Goal: Task Accomplishment & Management: Manage account settings

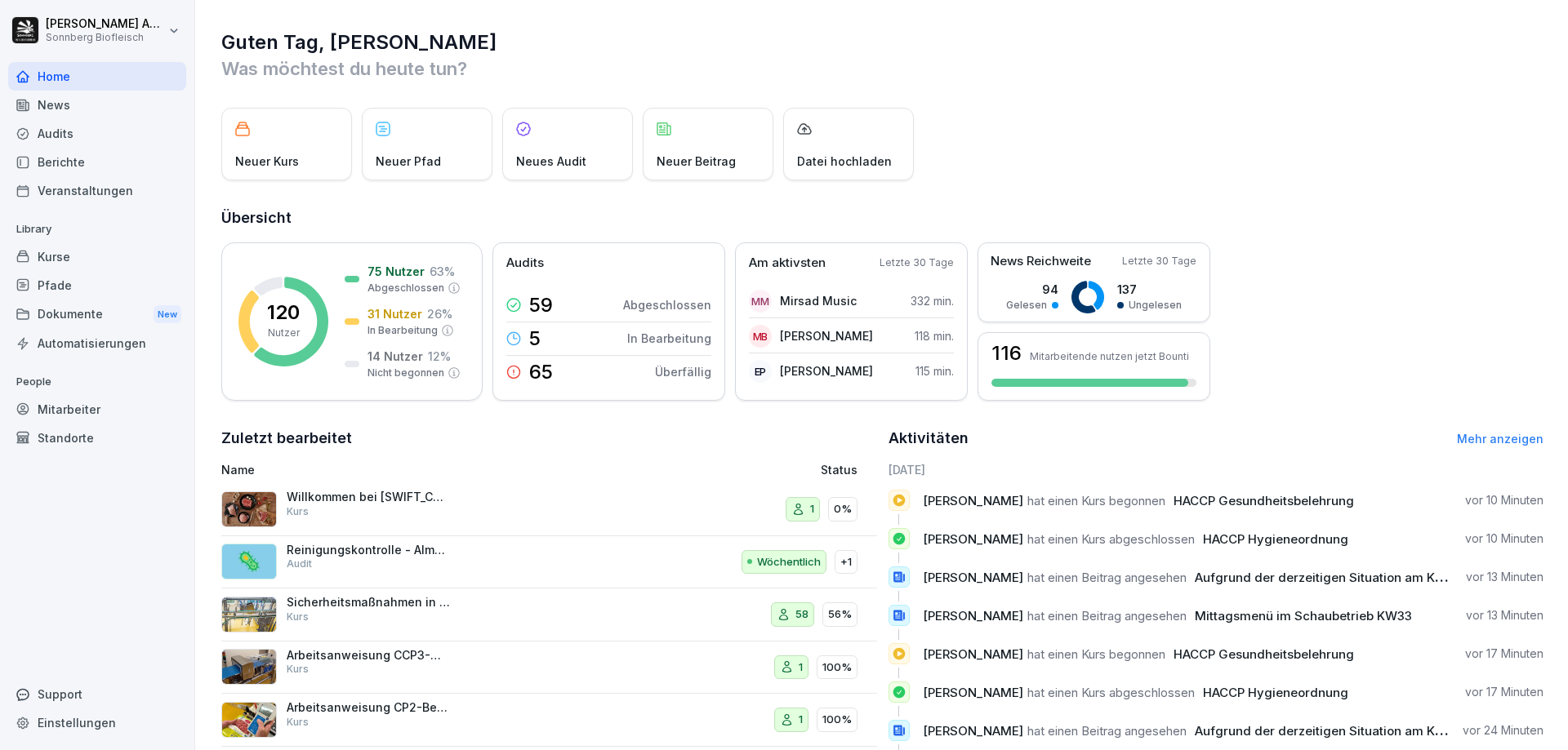
click at [72, 266] on div "Kurse" at bounding box center [97, 256] width 178 height 28
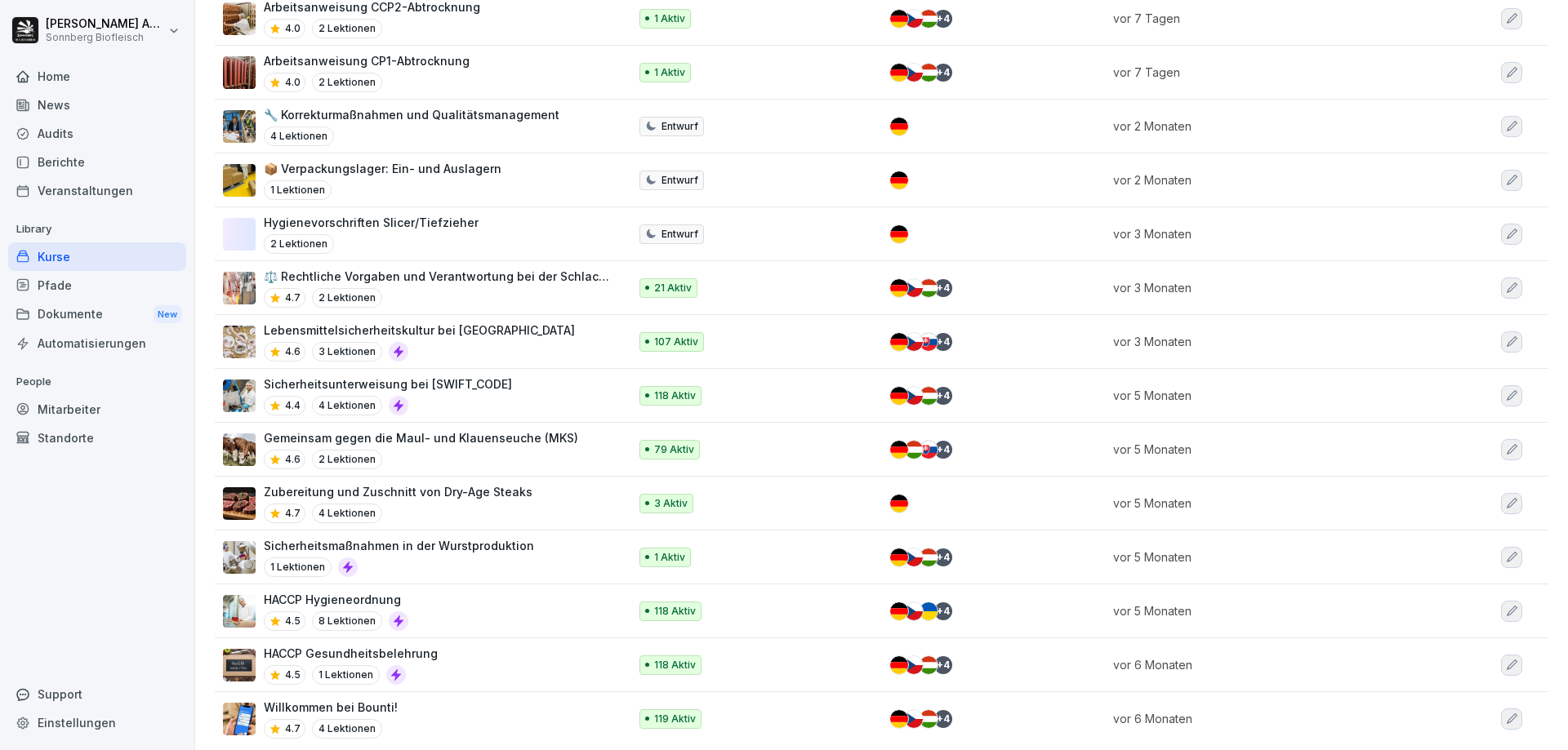
scroll to position [592, 0]
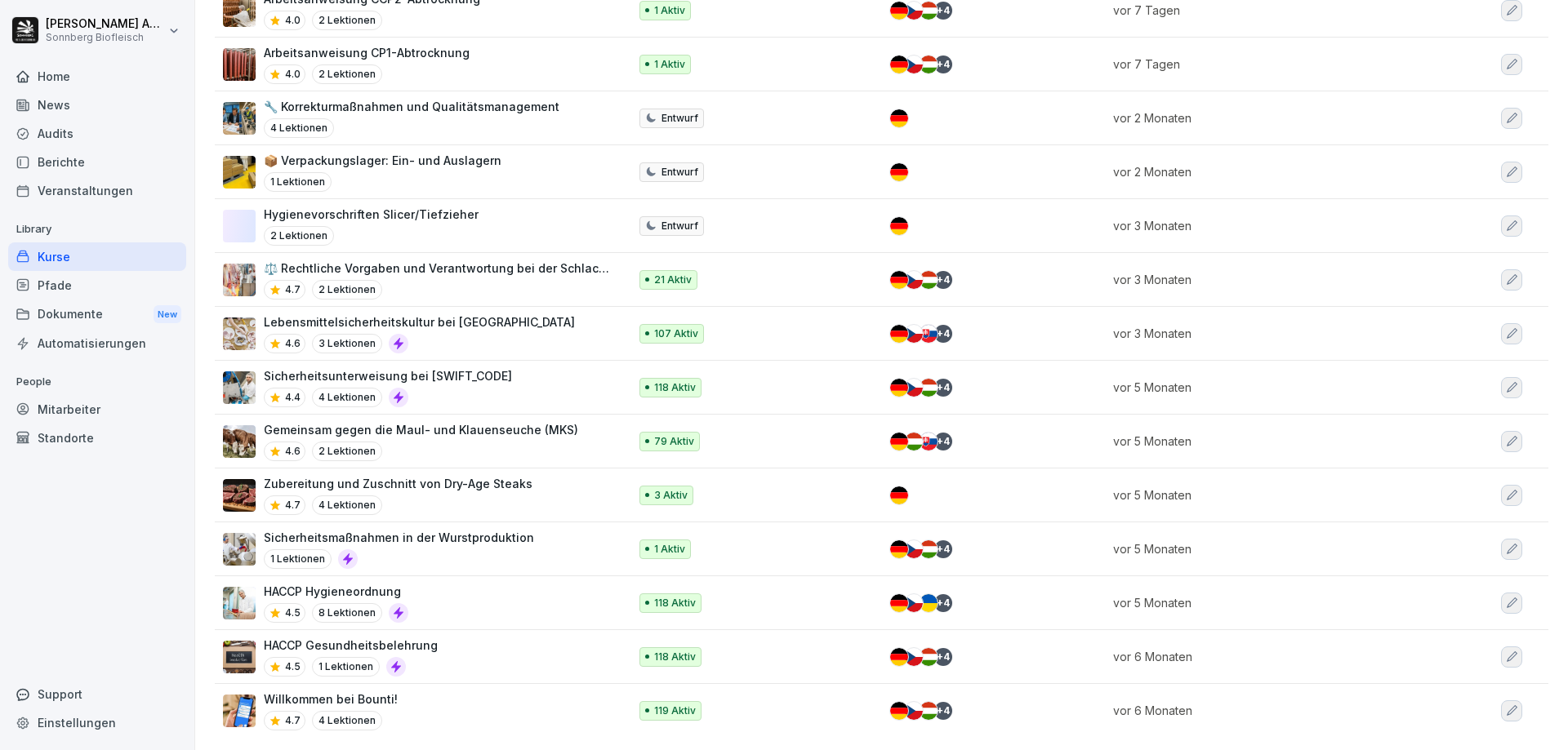
click at [492, 583] on div "HACCP Hygieneordnung 4.5 8 Lektionen" at bounding box center [417, 603] width 388 height 40
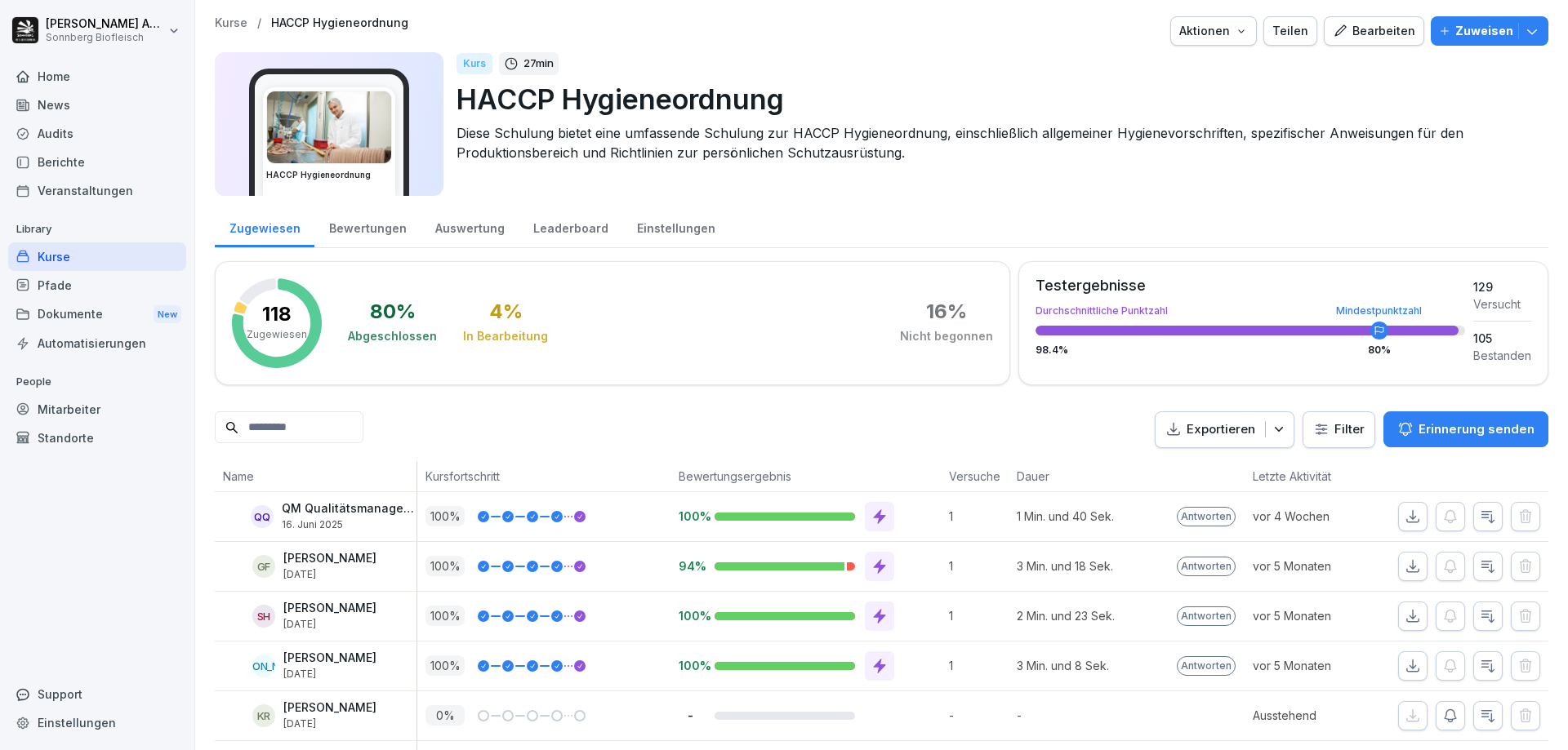
click at [329, 427] on input at bounding box center [289, 427] width 148 height 32
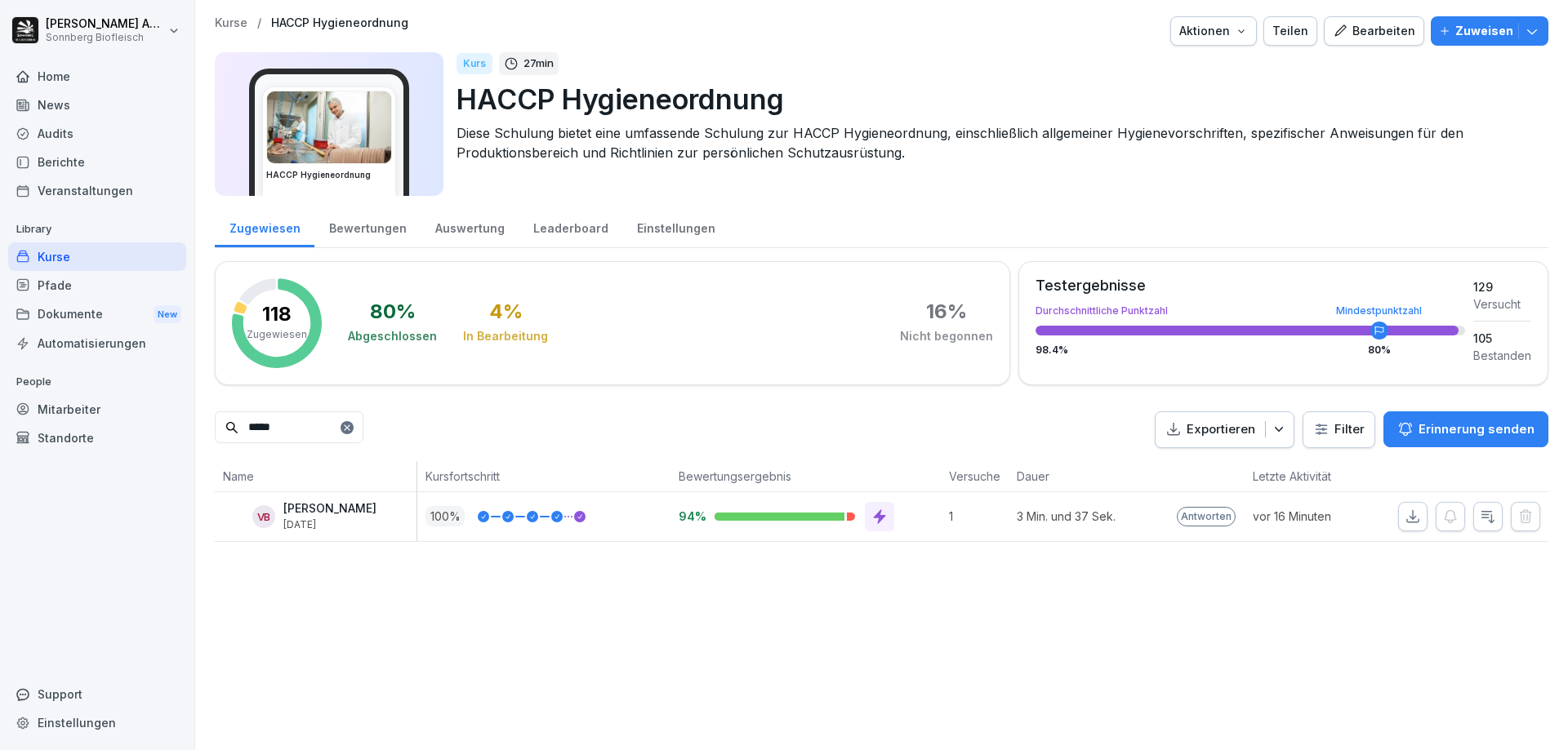
drag, startPoint x: 321, startPoint y: 421, endPoint x: 117, endPoint y: 420, distance: 204.0
click at [118, 423] on div "Benjamin Anibas Sonnberg Biofleisch Home News Audits Berichte Veranstaltungen L…" at bounding box center [784, 375] width 1568 height 750
drag, startPoint x: 283, startPoint y: 431, endPoint x: 101, endPoint y: 426, distance: 182.1
click at [101, 426] on div "Benjamin Anibas Sonnberg Biofleisch Home News Audits Berichte Veranstaltungen L…" at bounding box center [784, 375] width 1568 height 750
drag, startPoint x: 333, startPoint y: 426, endPoint x: 132, endPoint y: 419, distance: 201.1
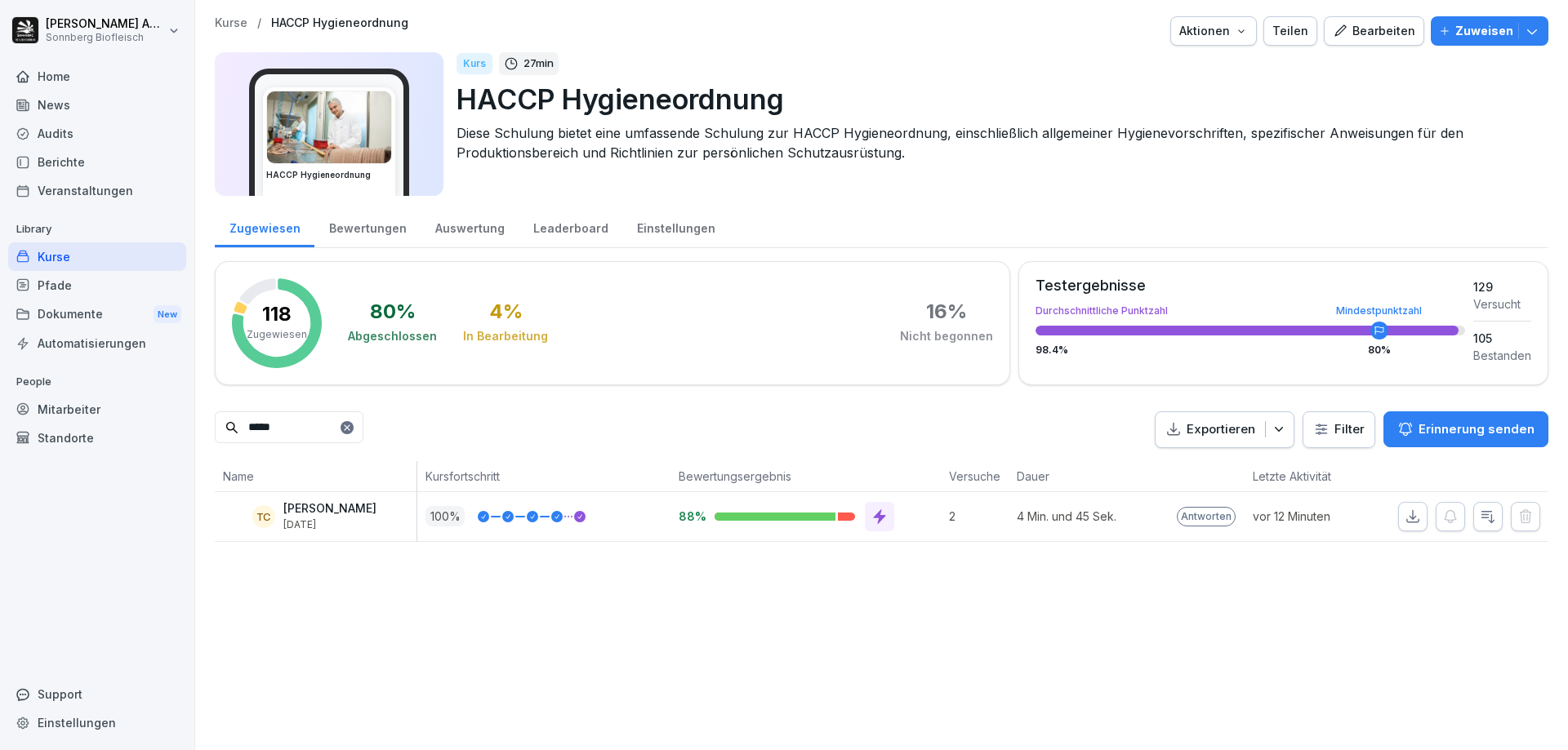
click at [150, 419] on div "Benjamin Anibas Sonnberg Biofleisch Home News Audits Berichte Veranstaltungen L…" at bounding box center [784, 375] width 1568 height 750
type input "*****"
click at [1443, 520] on icon "button" at bounding box center [1451, 517] width 16 height 16
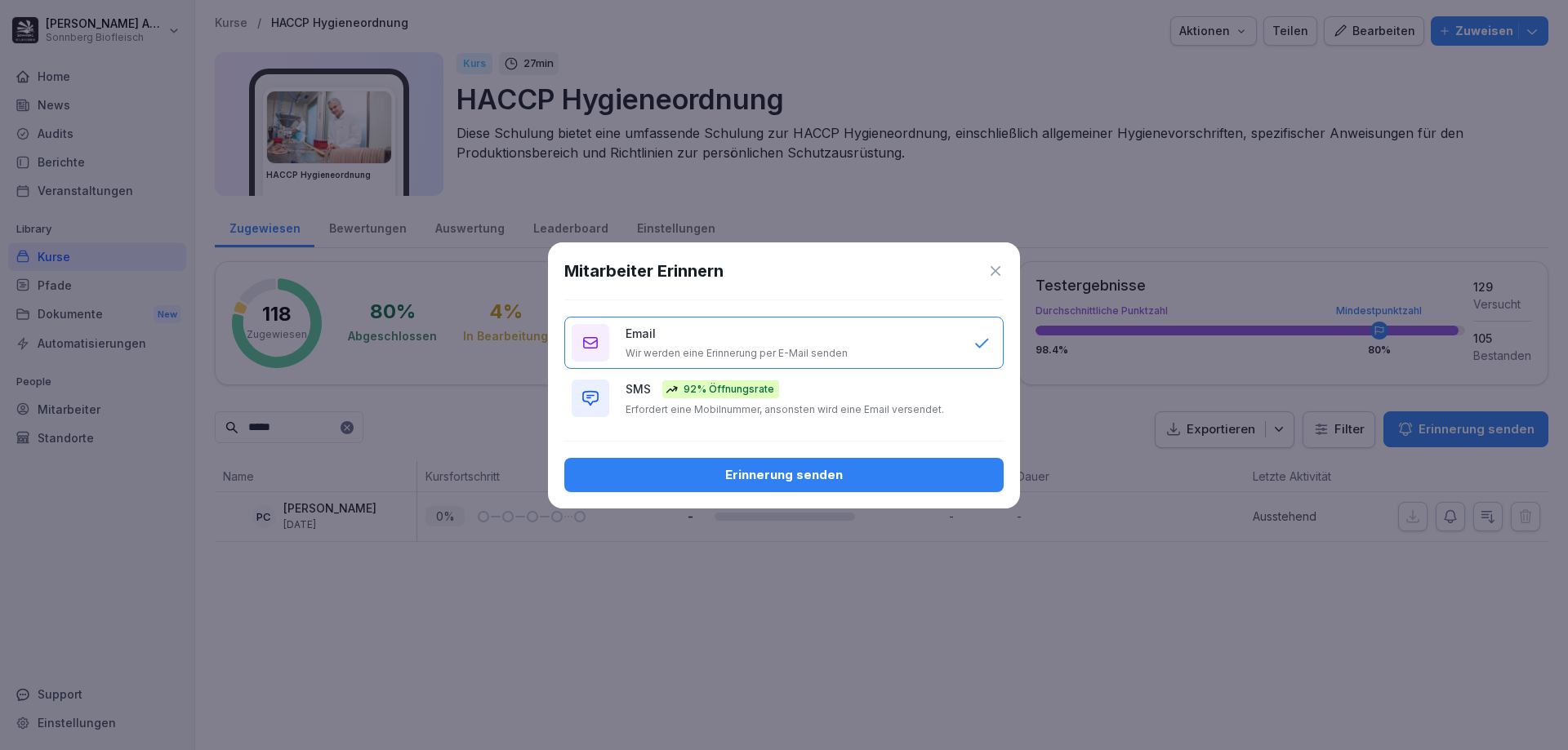
click at [837, 414] on p "Erfordert eine Mobilnummer, ansonsten wird eine Email versendet." at bounding box center [785, 409] width 319 height 13
click at [814, 476] on div "Erinnerung senden" at bounding box center [783, 475] width 413 height 18
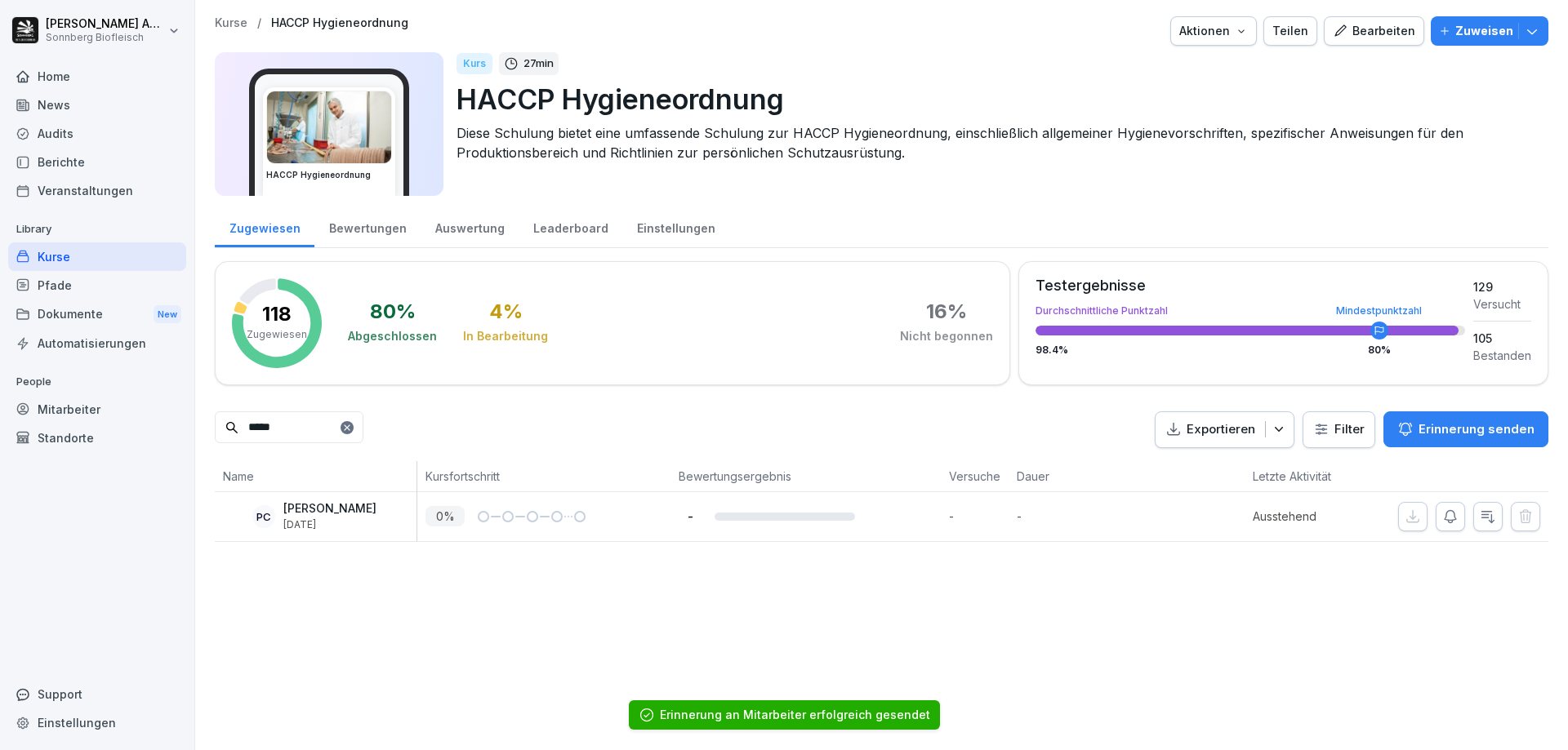
click at [87, 412] on div "Mitarbeiter" at bounding box center [97, 409] width 178 height 28
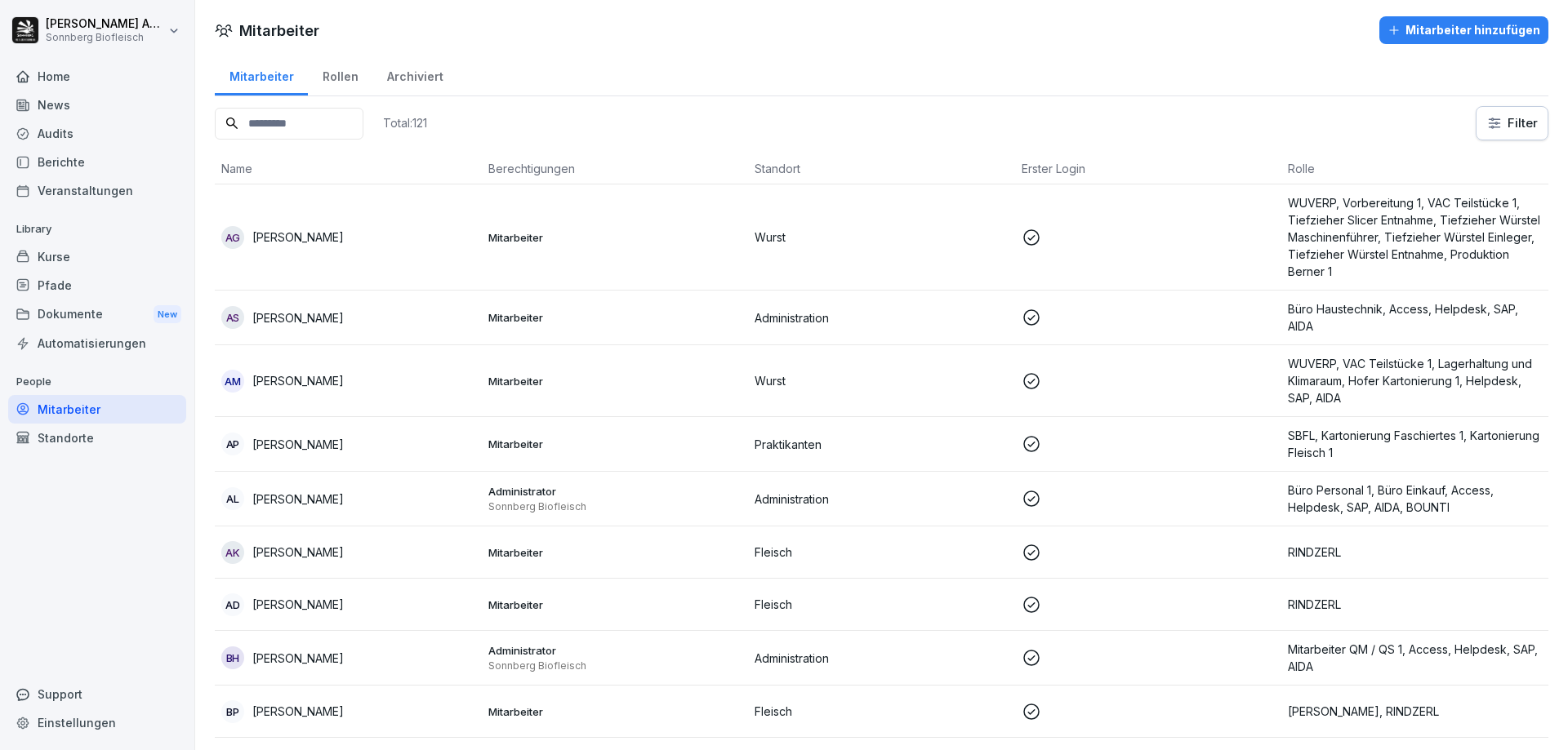
click at [326, 122] on input at bounding box center [289, 124] width 148 height 32
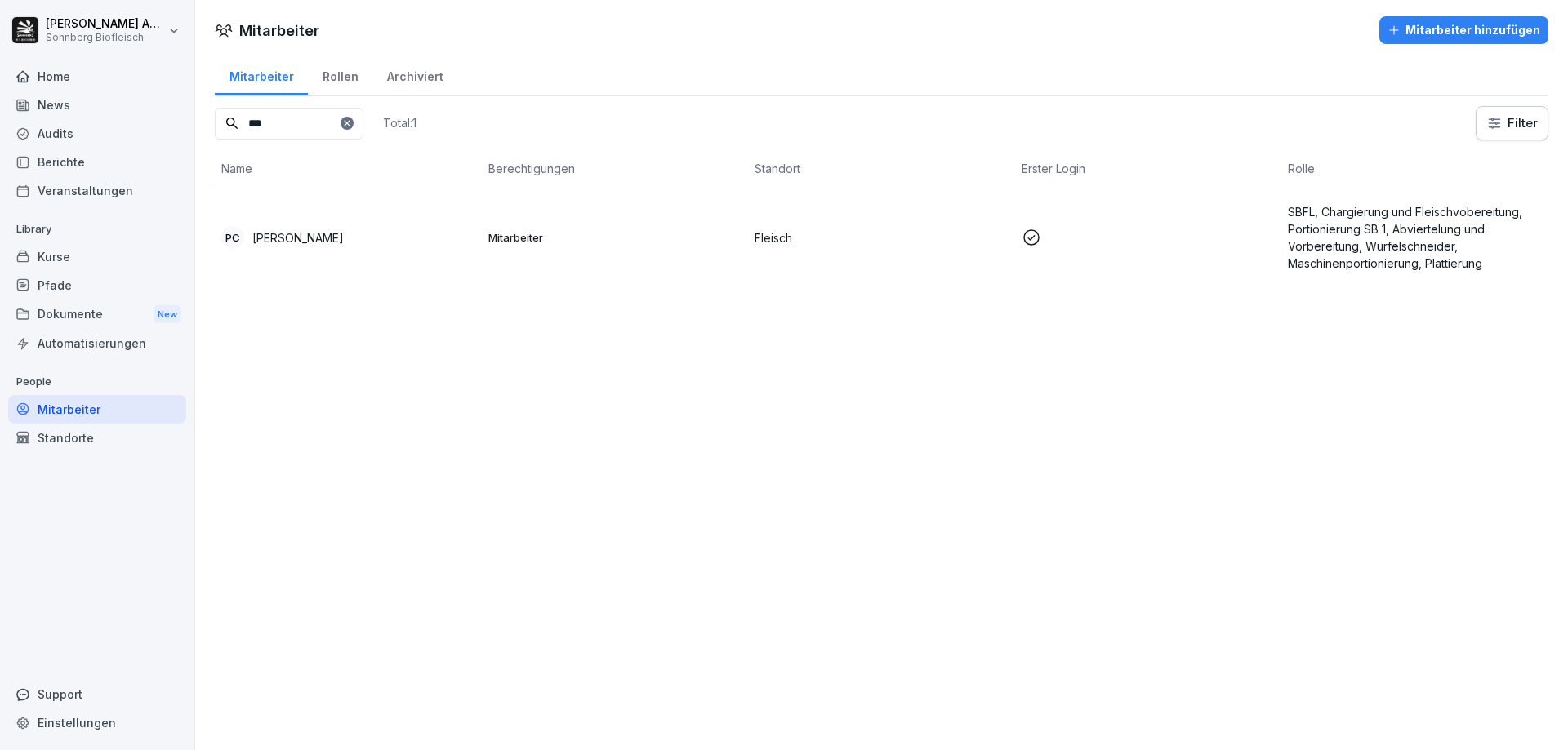
type input "***"
click at [286, 230] on p "Petr Cabla" at bounding box center [299, 238] width 92 height 17
